Goal: Find specific page/section: Find specific page/section

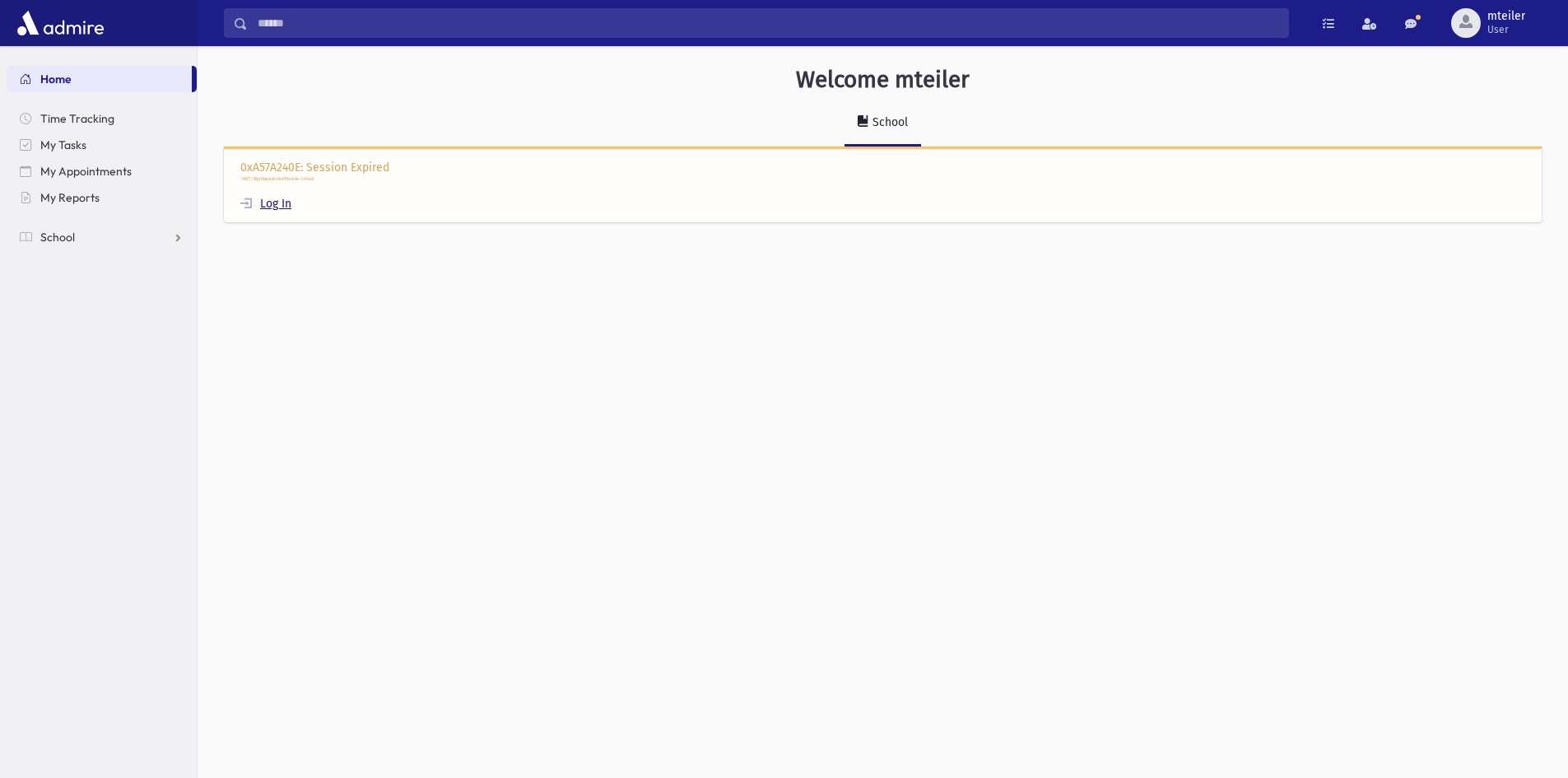
click at [264, 202] on link "Log In" at bounding box center [266, 204] width 51 height 14
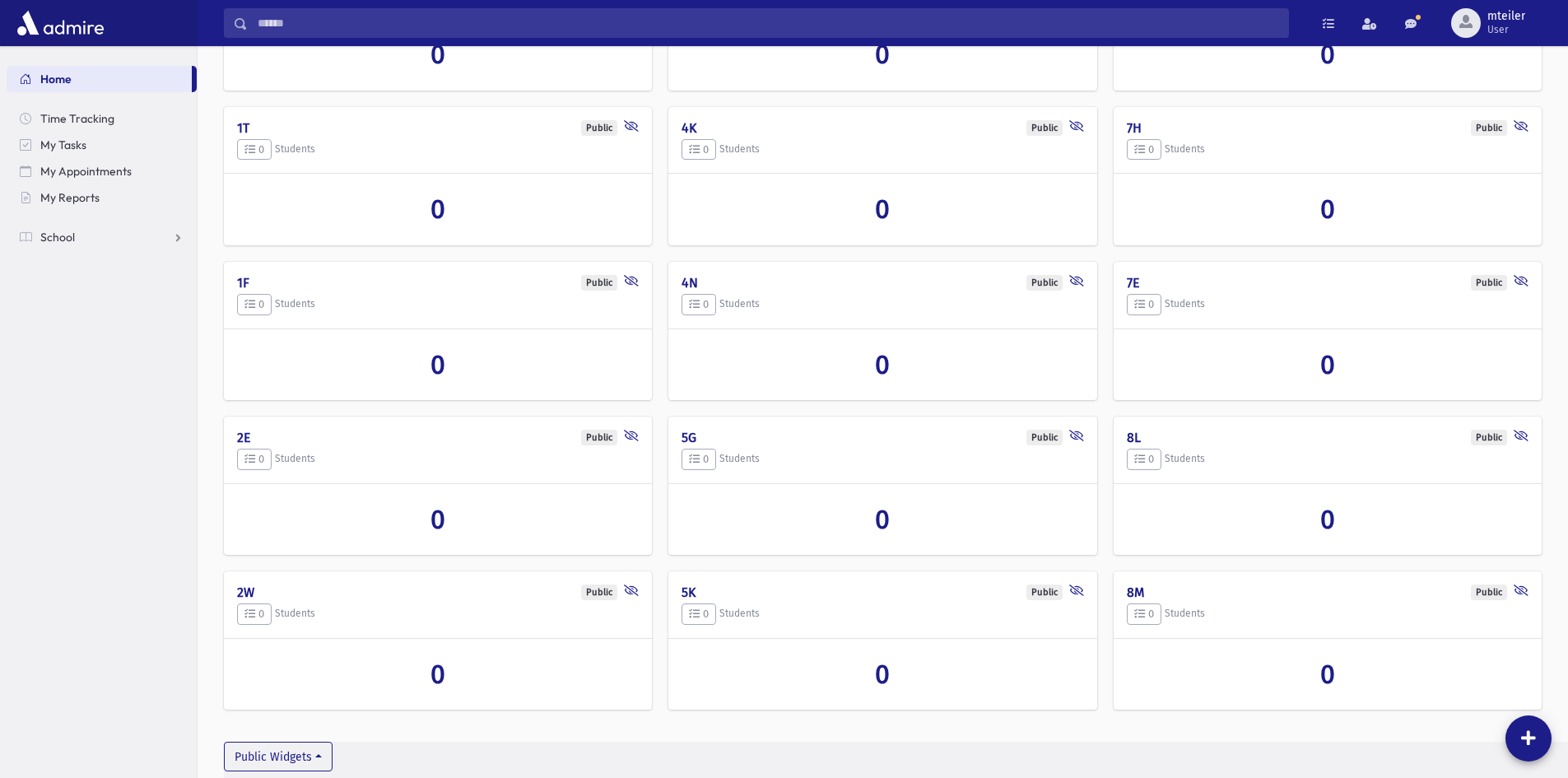
scroll to position [380, 0]
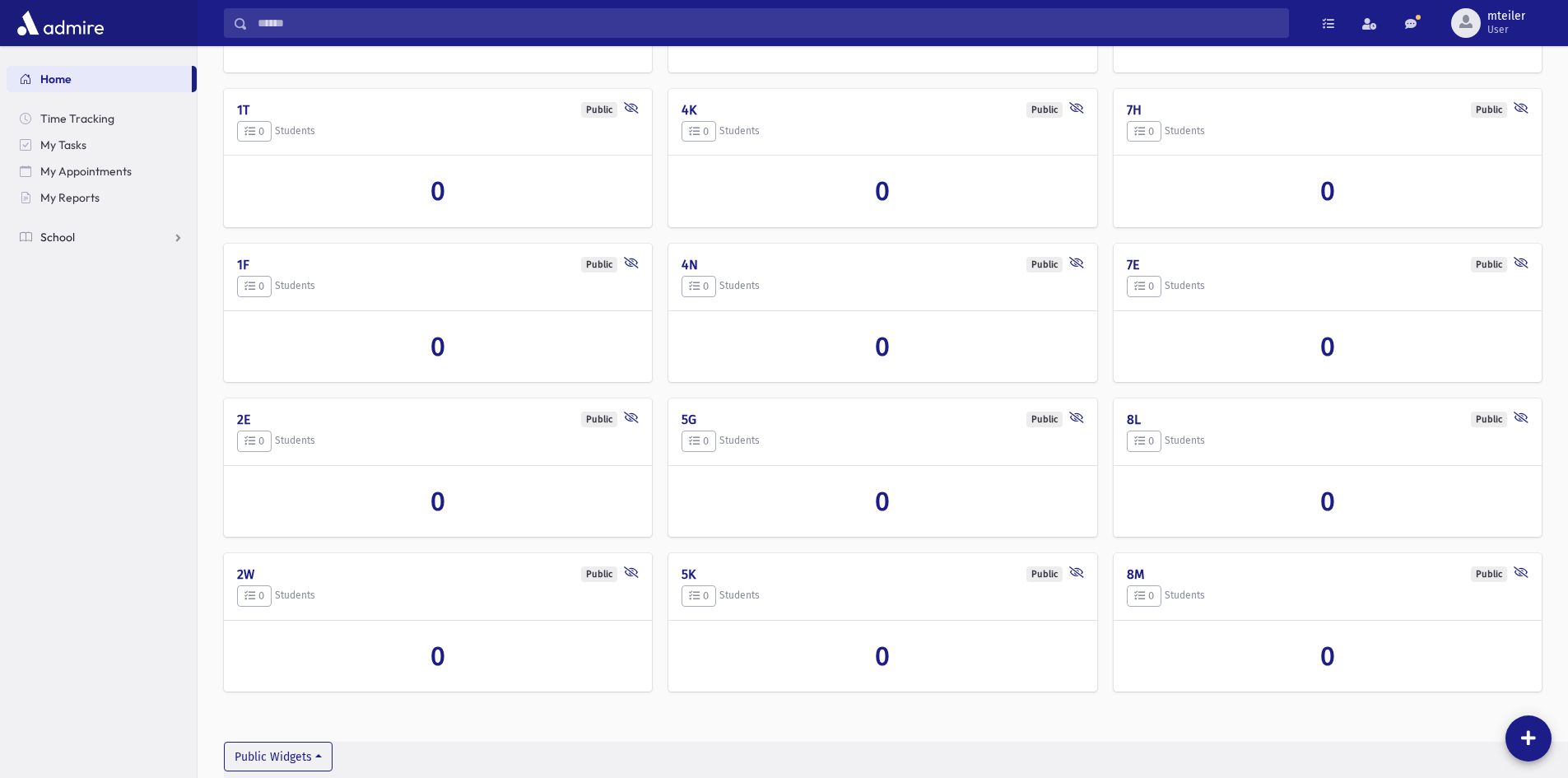
click at [78, 242] on link "School" at bounding box center [102, 236] width 190 height 26
click at [95, 260] on link "Students" at bounding box center [102, 263] width 190 height 26
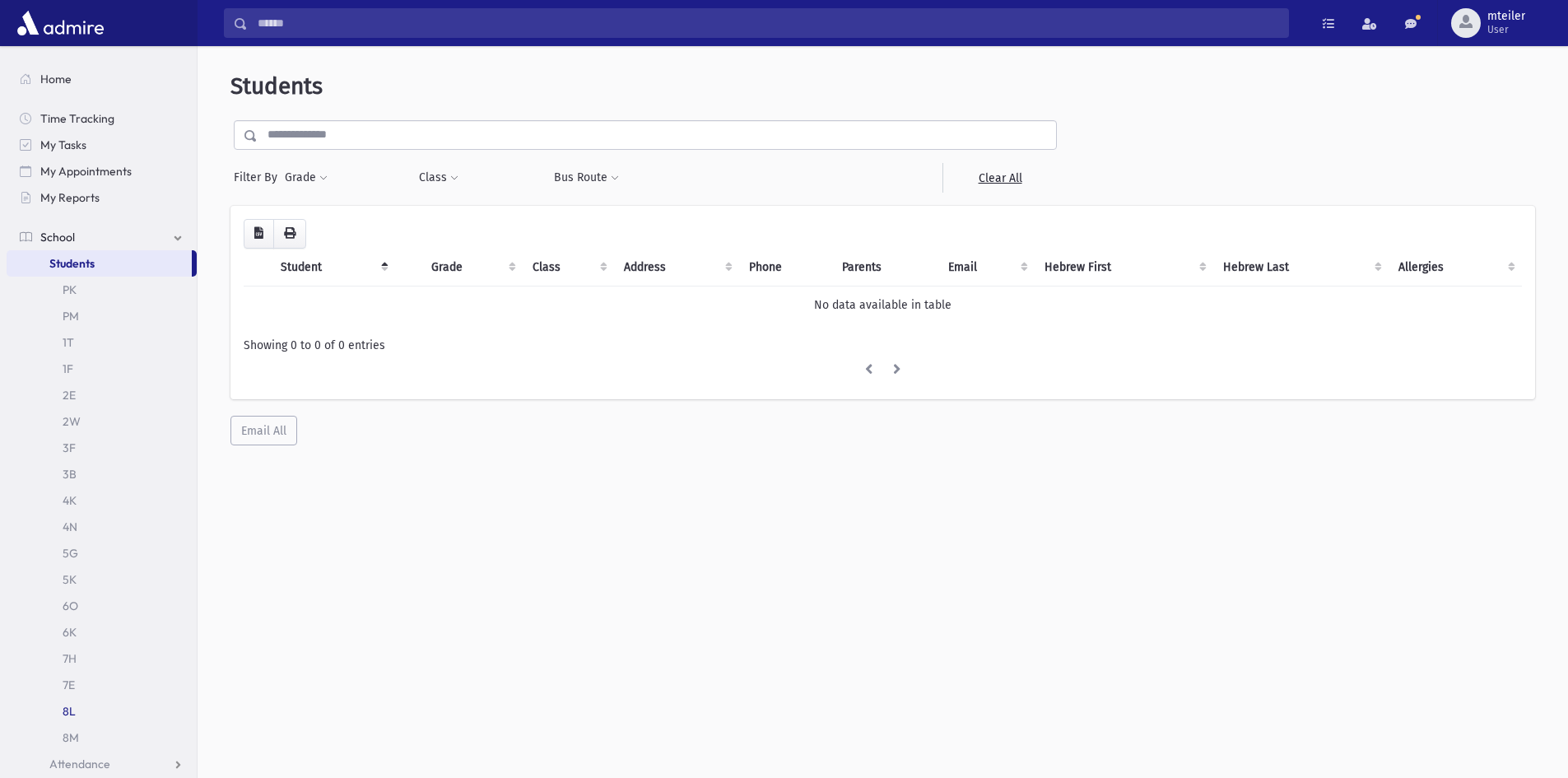
click at [91, 712] on link "8L" at bounding box center [102, 710] width 190 height 26
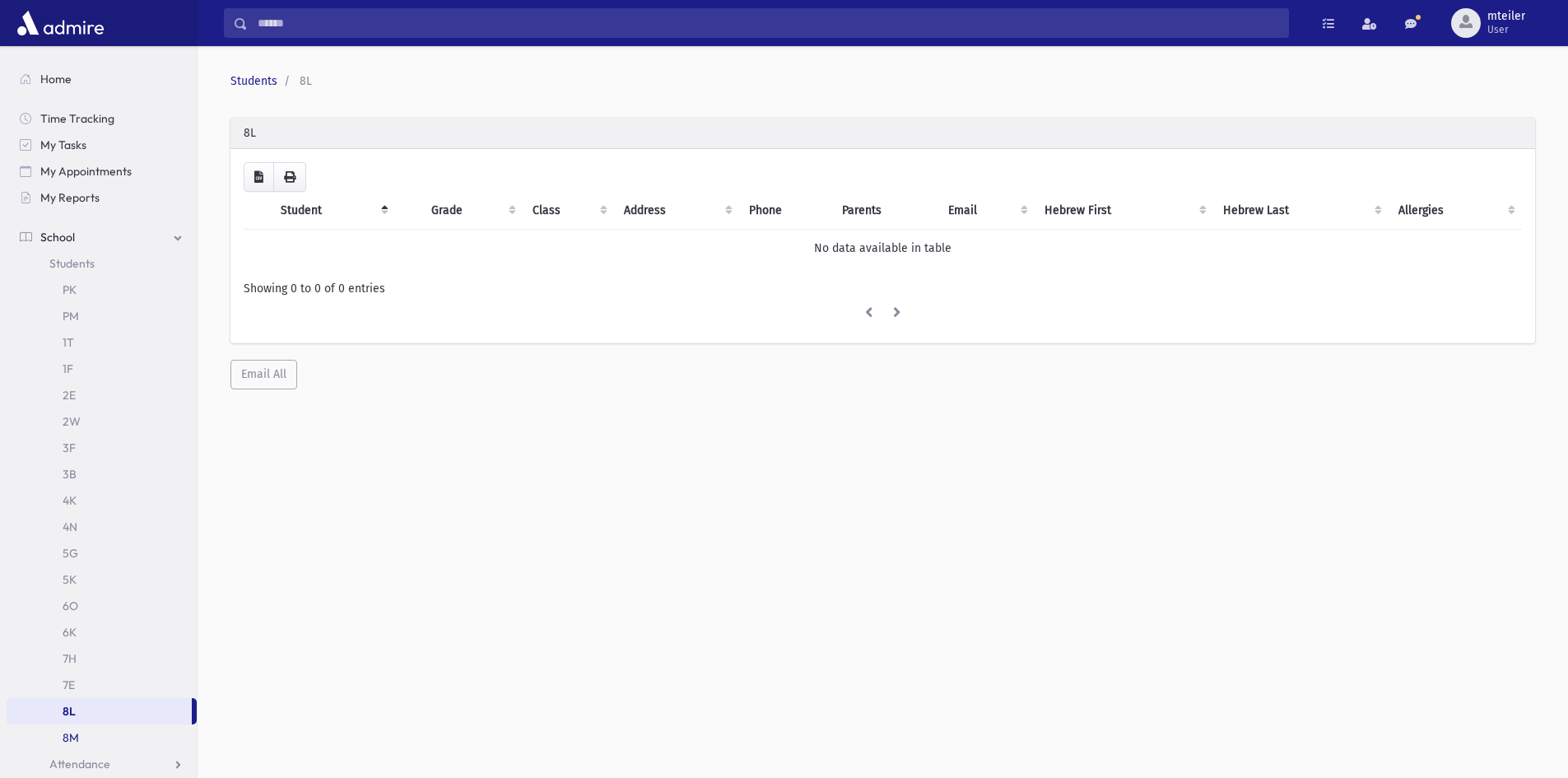
click at [90, 731] on link "8M" at bounding box center [102, 737] width 190 height 26
